Goal: Obtain resource: Download file/media

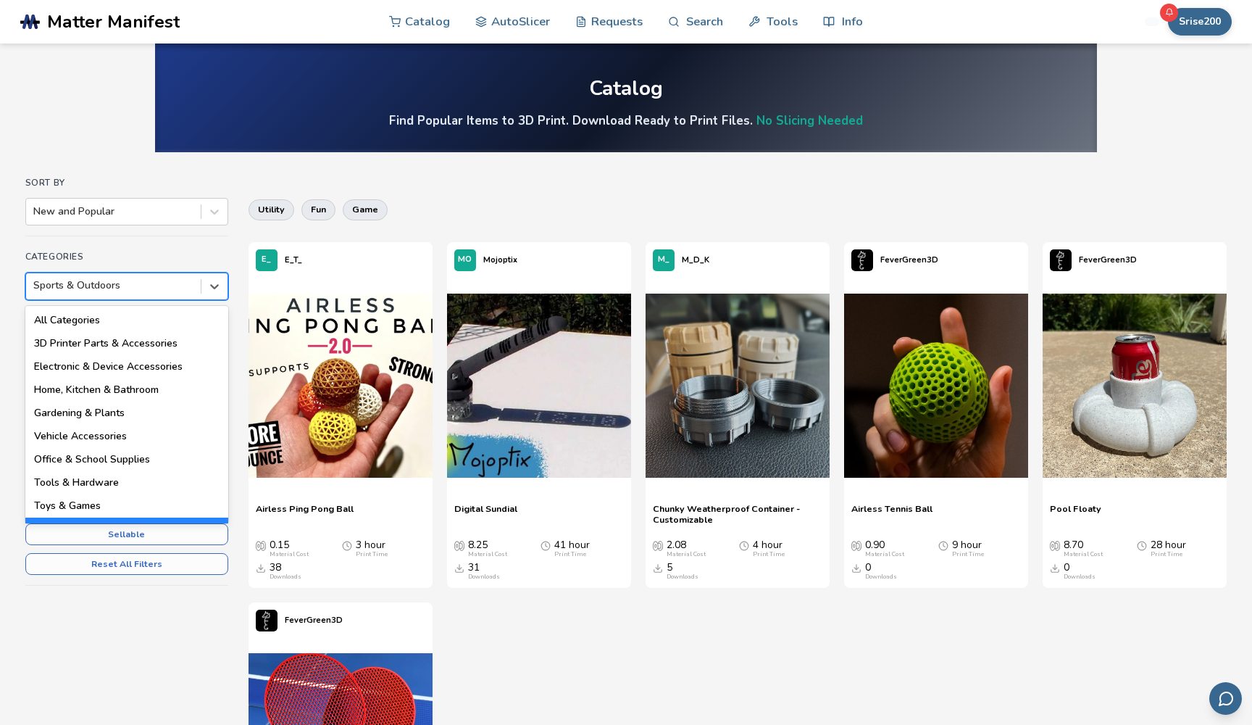
click at [135, 290] on div at bounding box center [113, 285] width 160 height 14
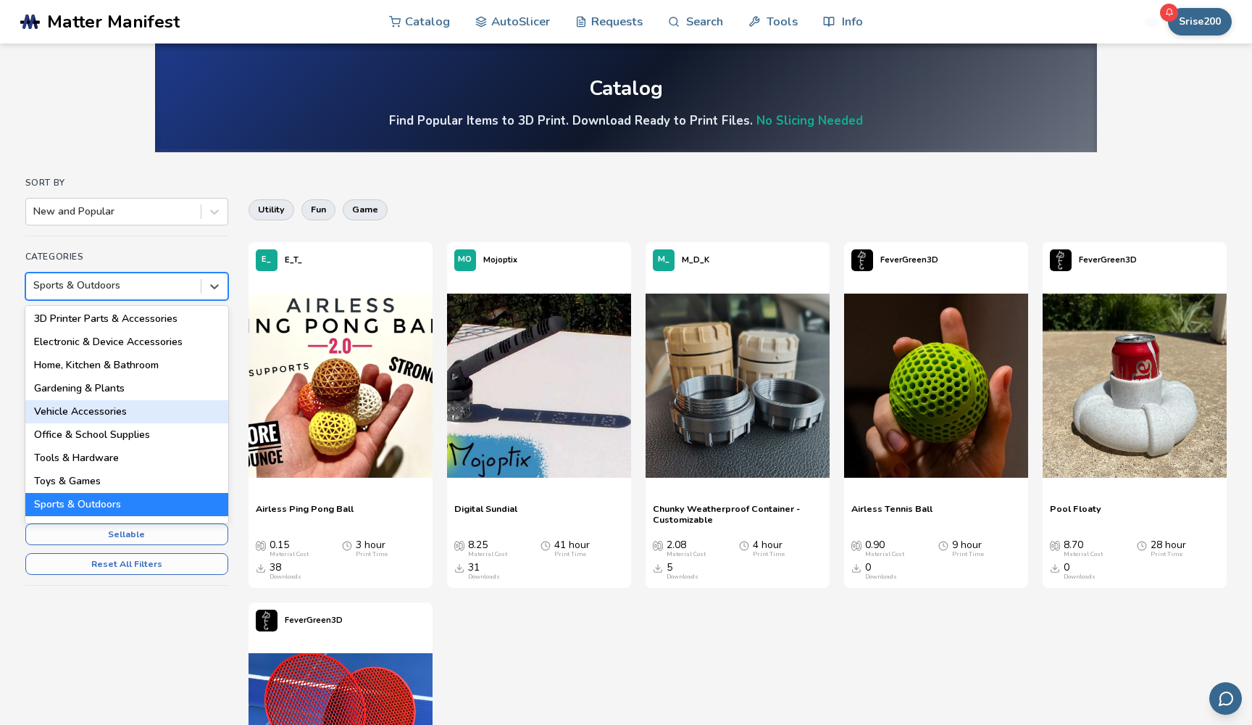
click at [113, 415] on div "Vehicle Accessories" at bounding box center [126, 411] width 203 height 23
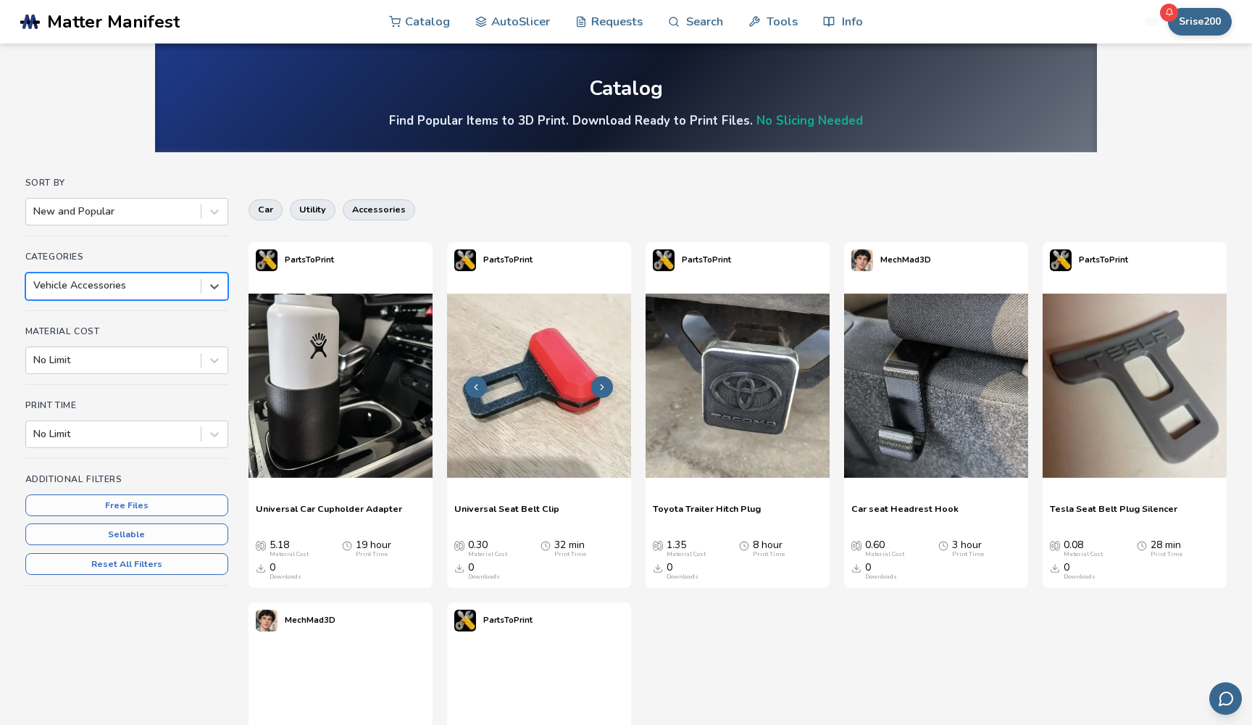
click at [534, 400] on img at bounding box center [539, 386] width 184 height 184
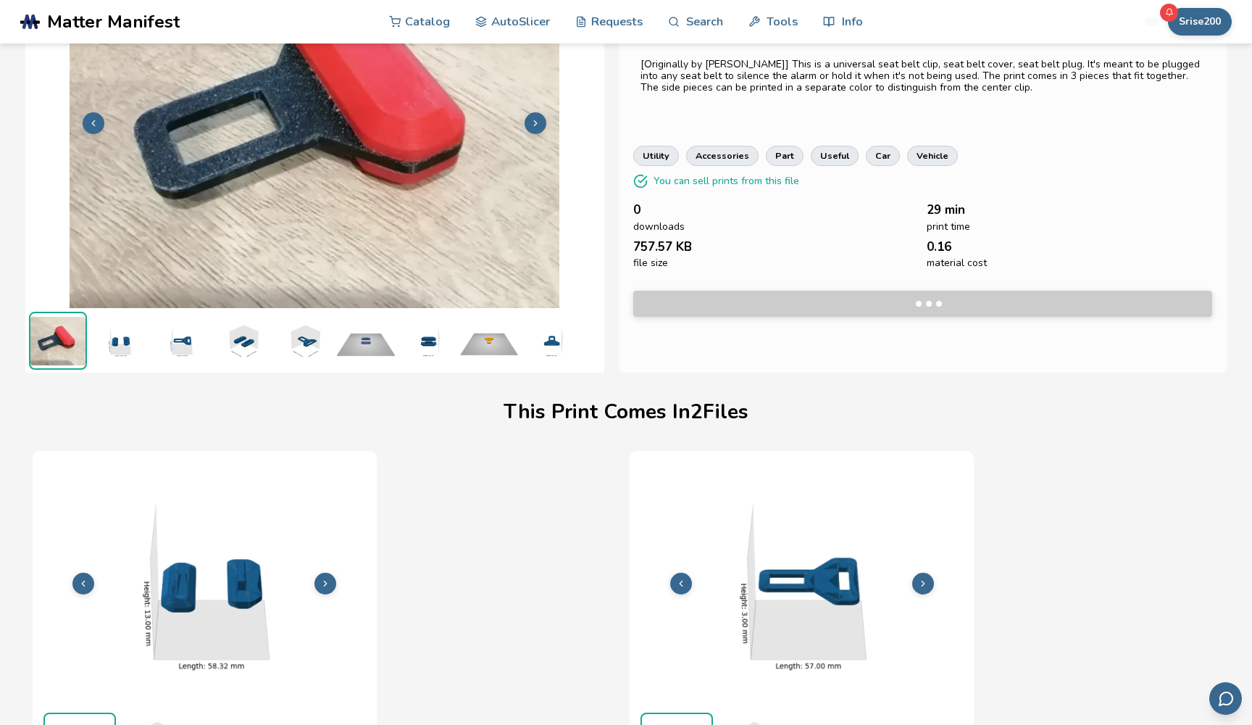
scroll to position [129, 0]
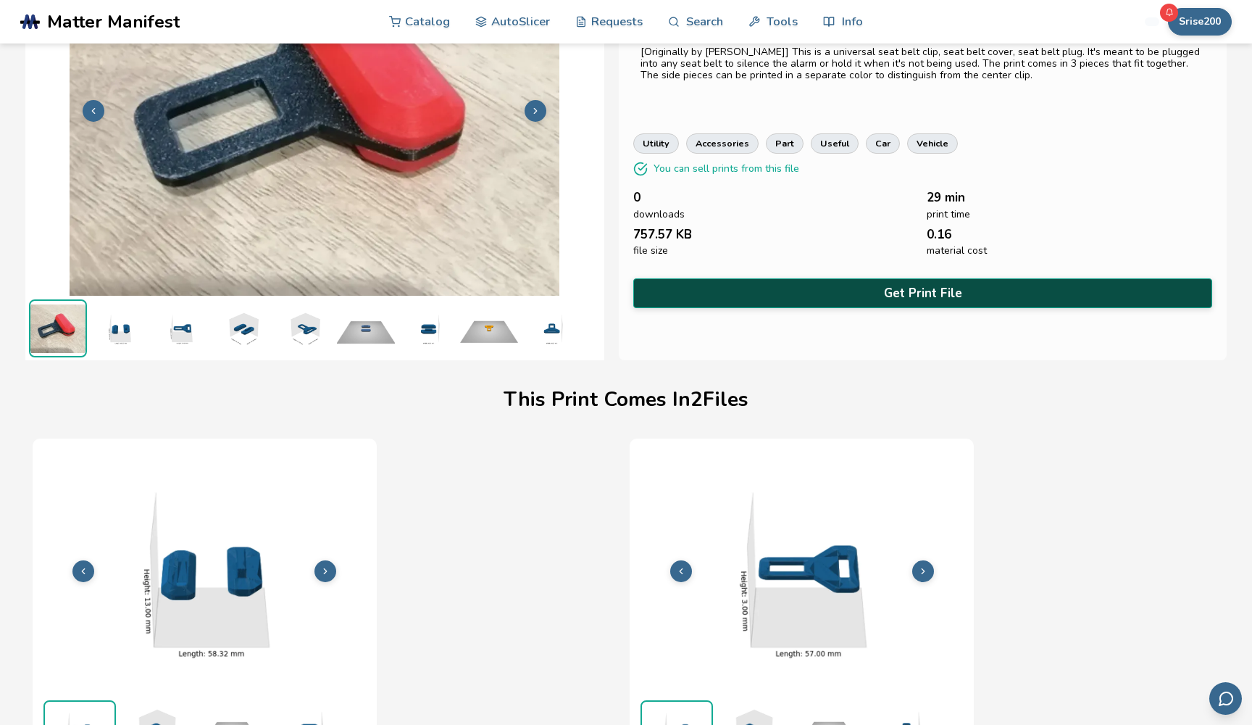
click at [875, 285] on button "Get Print File" at bounding box center [922, 293] width 579 height 30
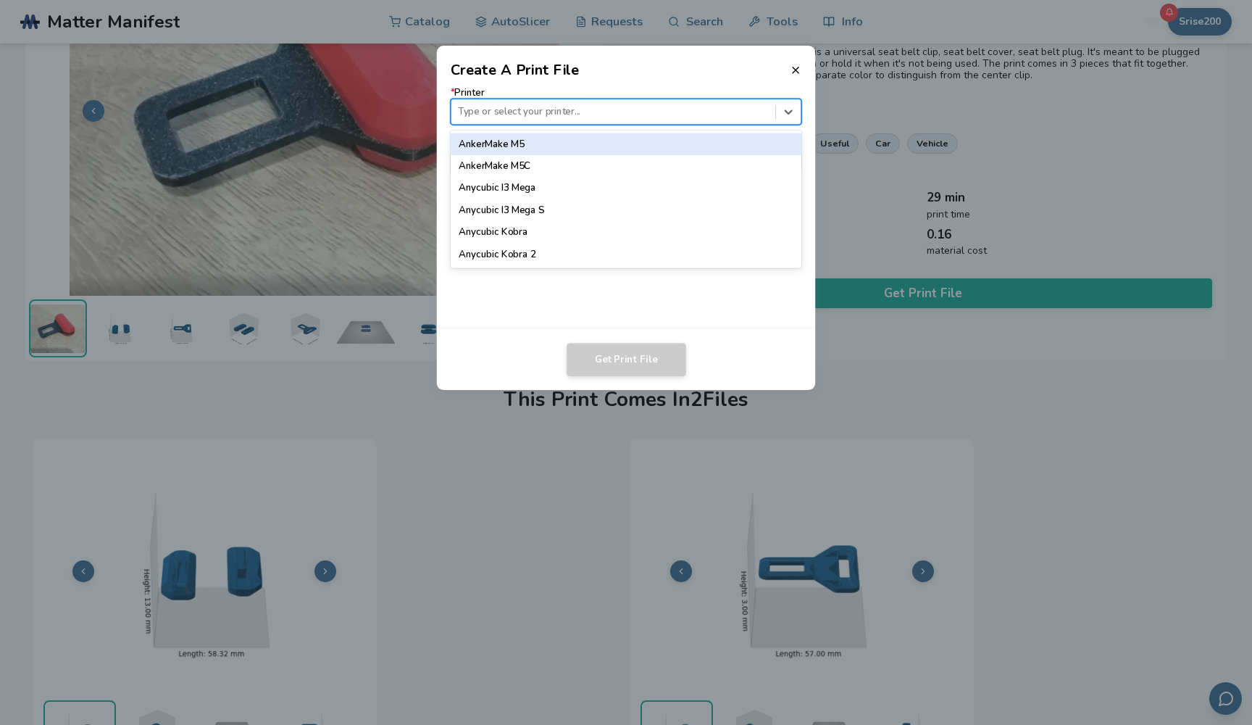
click at [705, 117] on div at bounding box center [613, 112] width 310 height 14
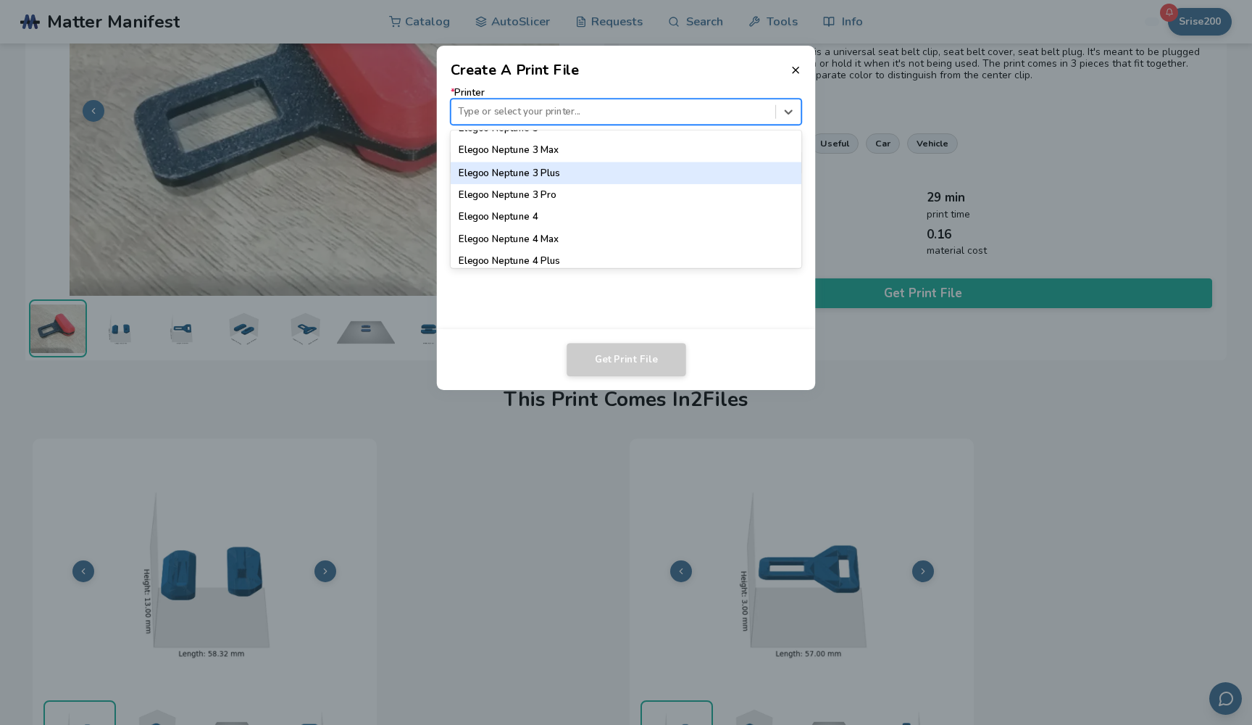
scroll to position [671, 0]
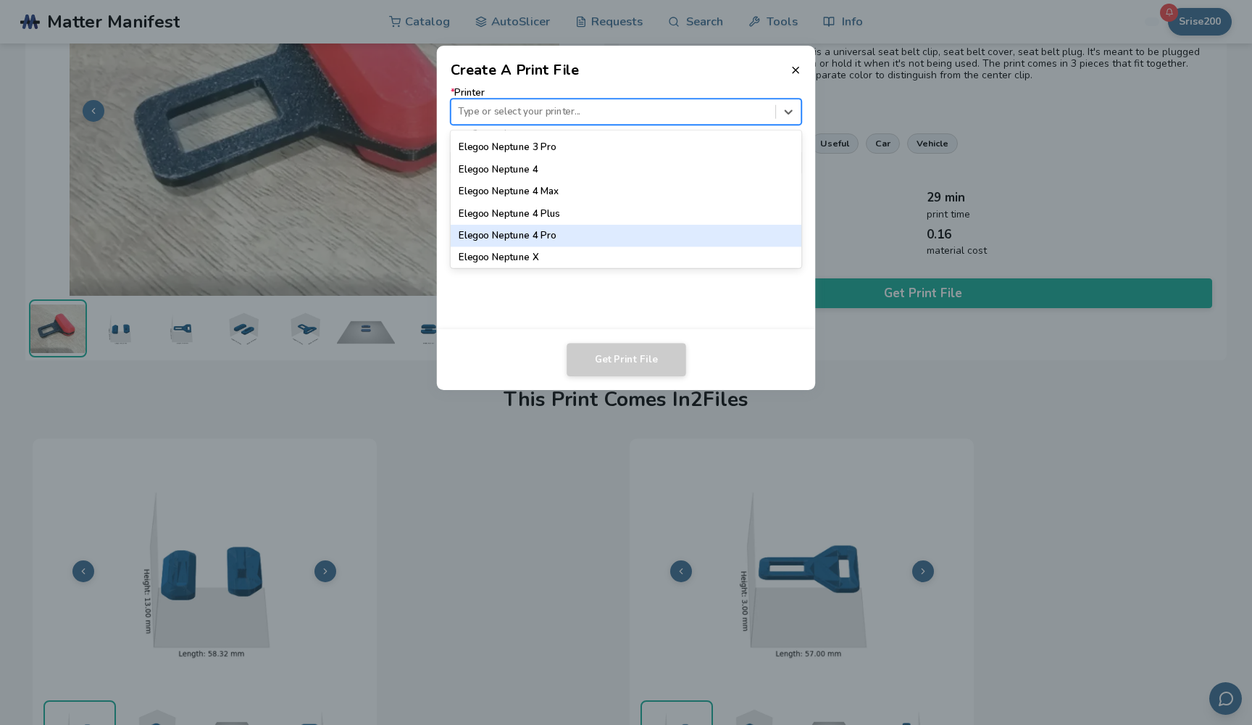
click at [670, 239] on div "Elegoo Neptune 4 Pro" at bounding box center [626, 236] width 351 height 22
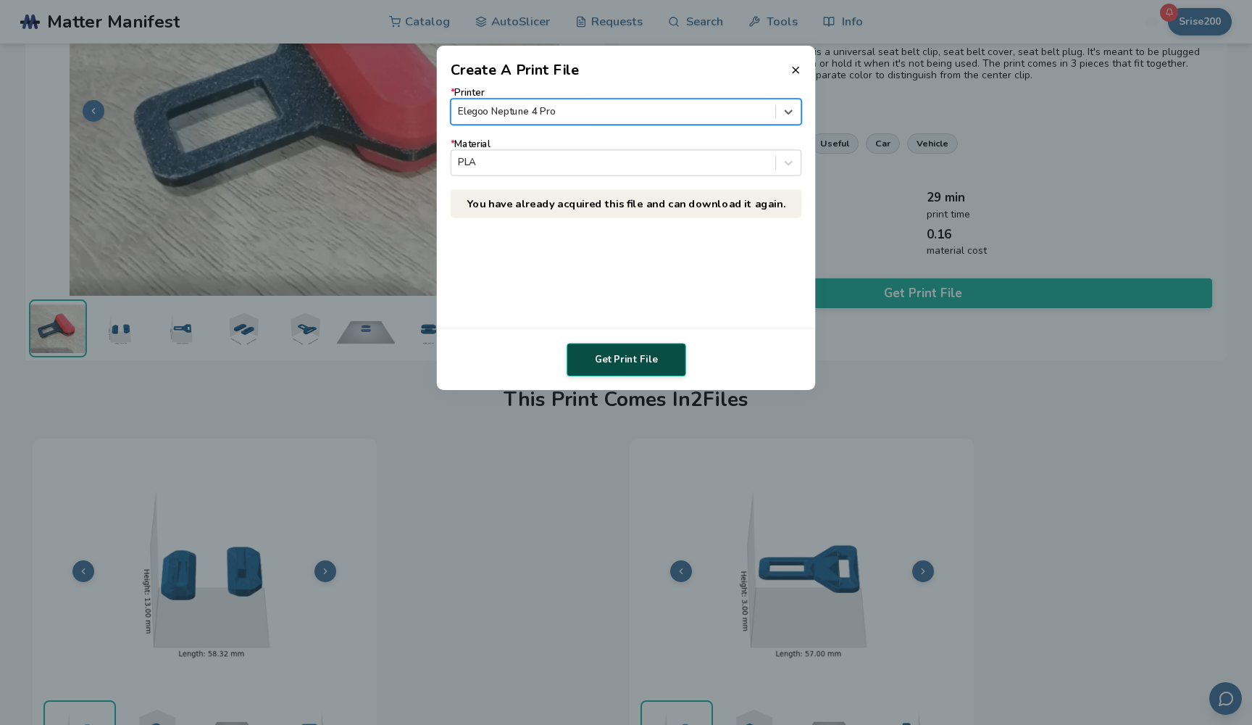
click at [628, 364] on button "Get Print File" at bounding box center [626, 359] width 119 height 33
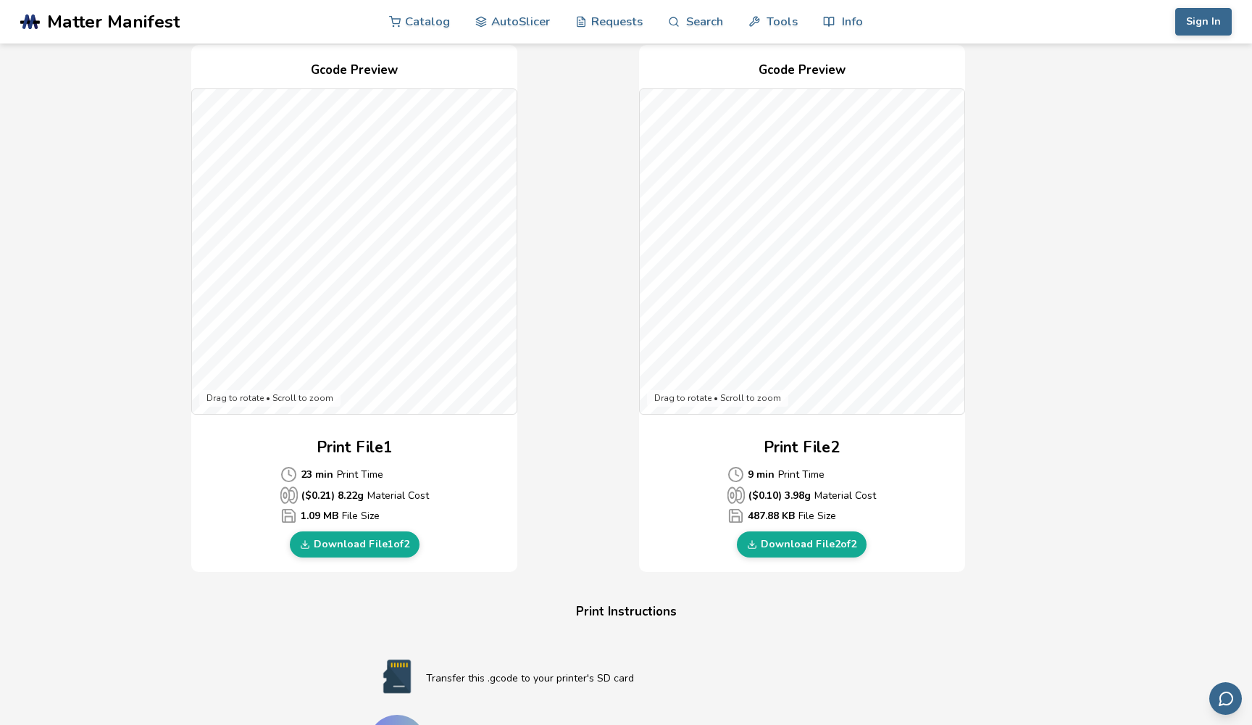
scroll to position [331, 0]
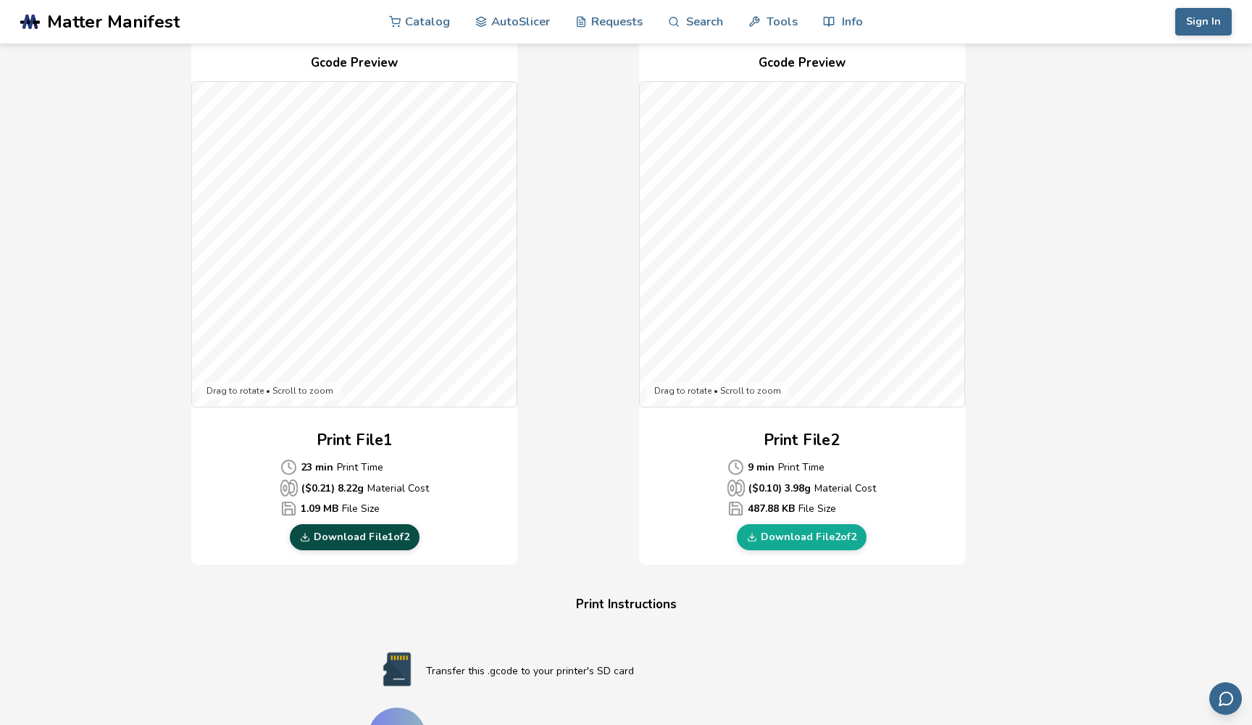
click at [376, 543] on link "Download File 1 of 2" at bounding box center [355, 537] width 130 height 26
click at [792, 530] on link "Download File 2 of 2" at bounding box center [802, 537] width 130 height 26
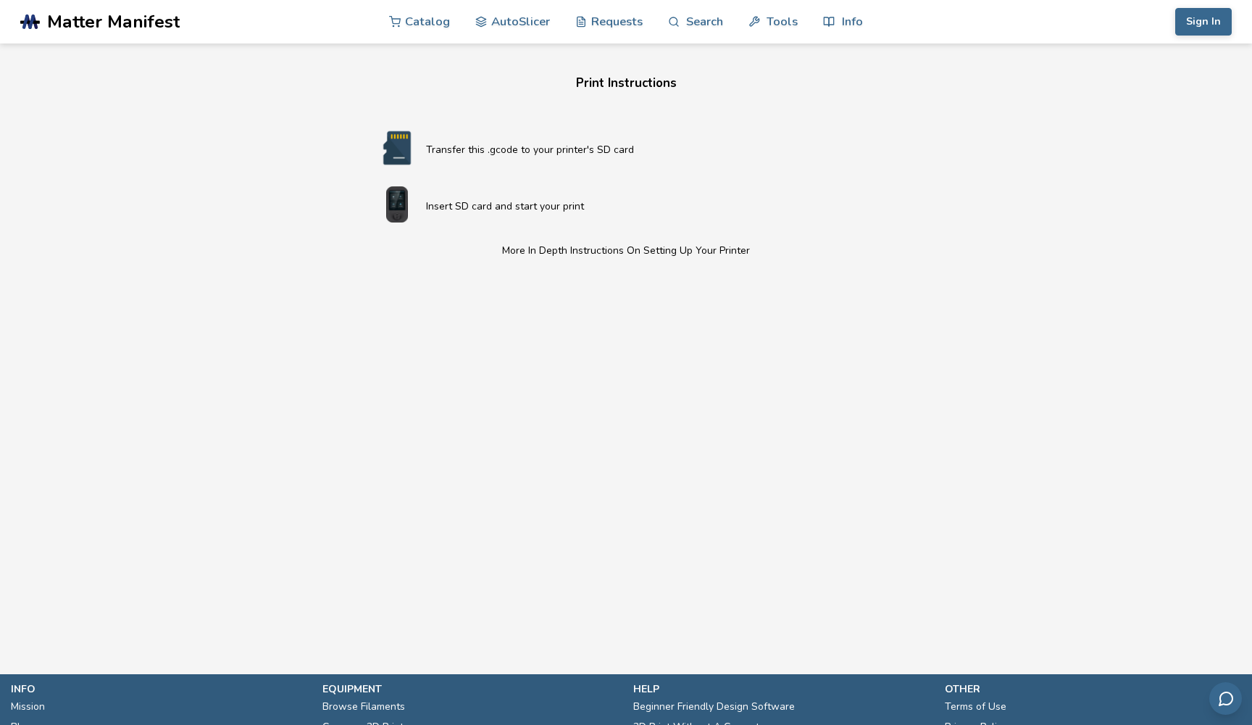
scroll to position [873, 0]
